Goal: Task Accomplishment & Management: Manage account settings

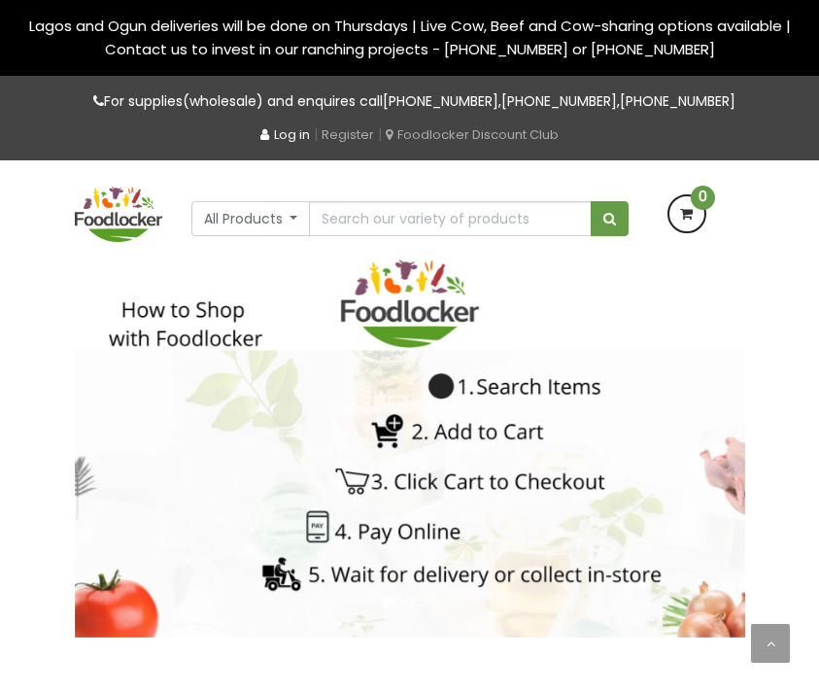
click at [276, 144] on link "Log in" at bounding box center [285, 134] width 50 height 18
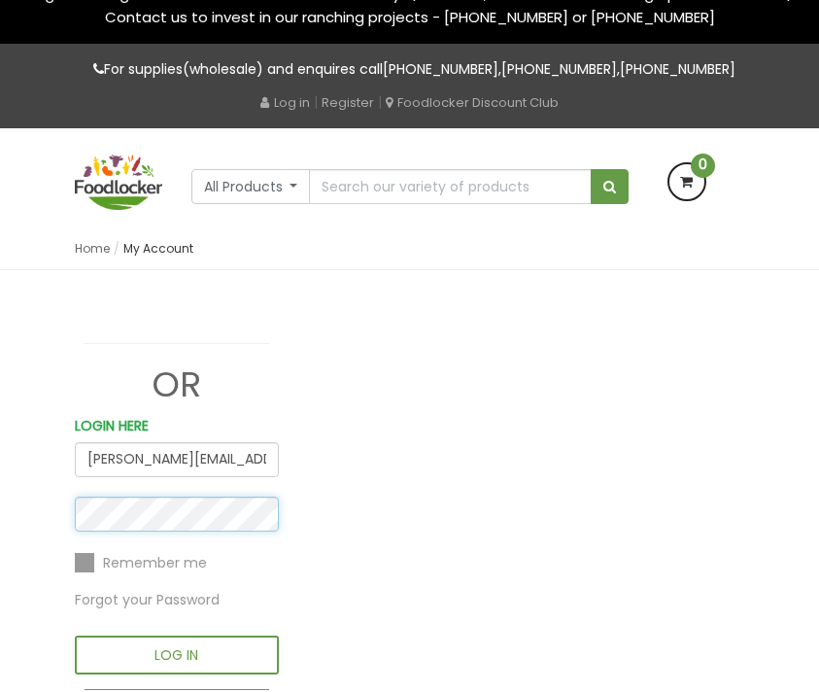
scroll to position [233, 0]
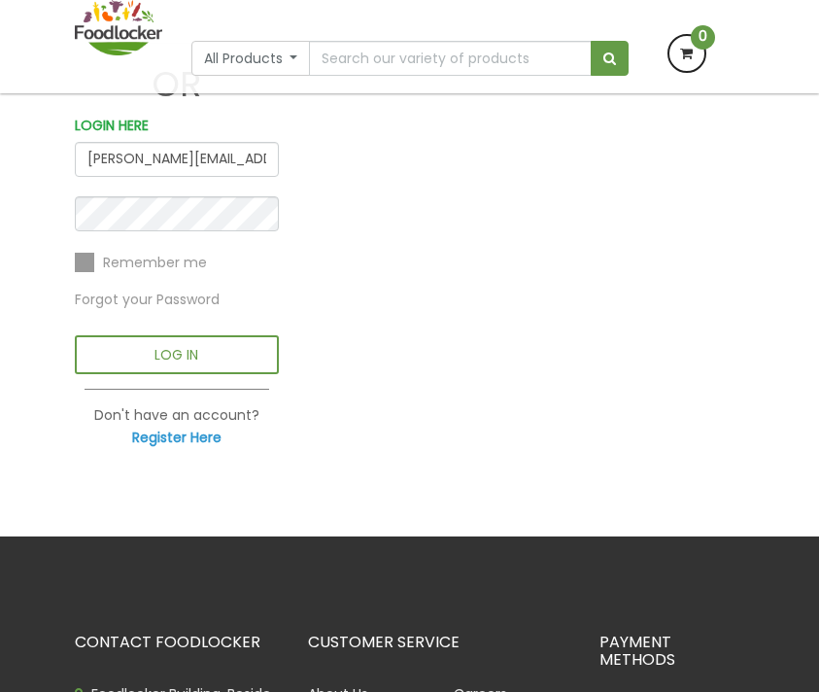
click at [147, 335] on div "Remember me Forgot your Password" at bounding box center [177, 293] width 204 height 85
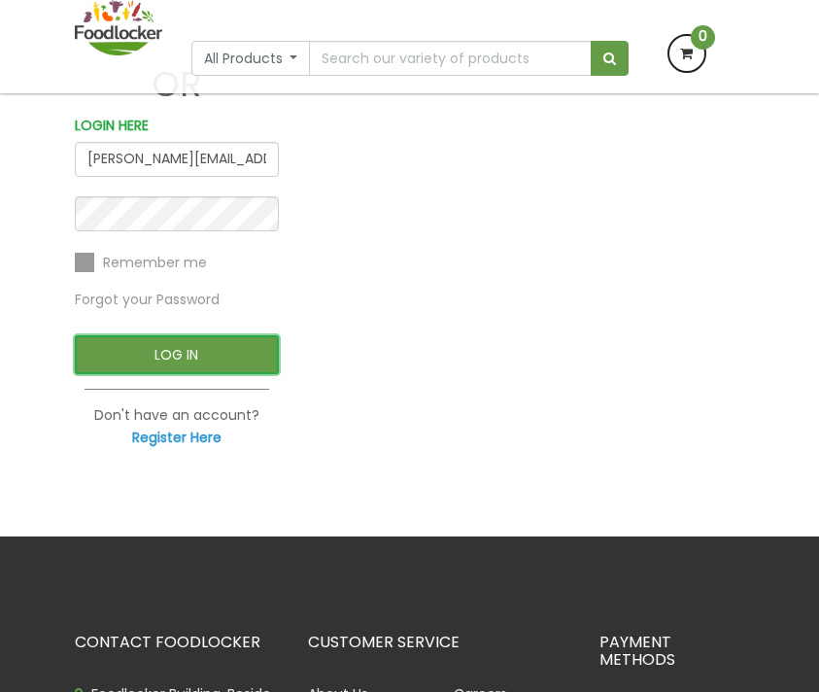
click at [136, 373] on button "LOG IN" at bounding box center [177, 354] width 204 height 39
